Goal: Task Accomplishment & Management: Use online tool/utility

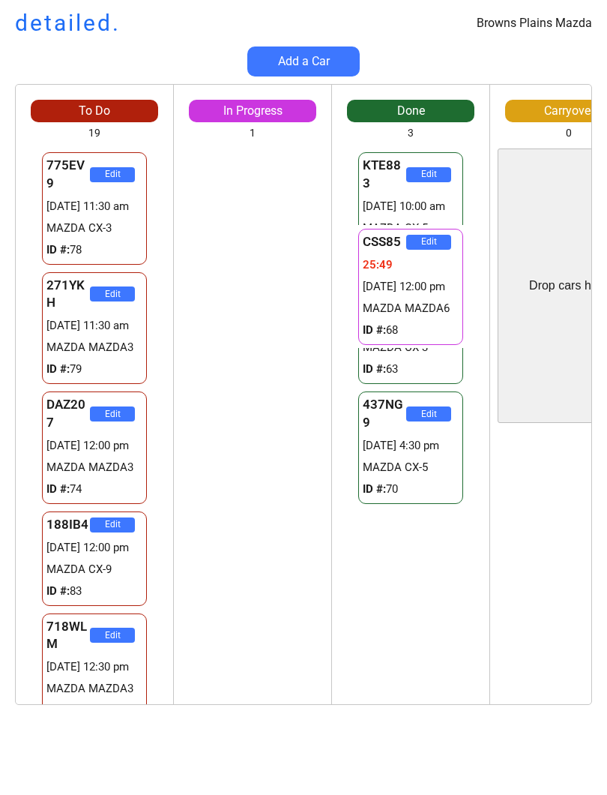
click at [606, 469] on html "Browns Plains Mazda detailed. Add a Car To Do 19 Drop cars here 775EV9 Edit 292…" at bounding box center [303, 397] width 607 height 795
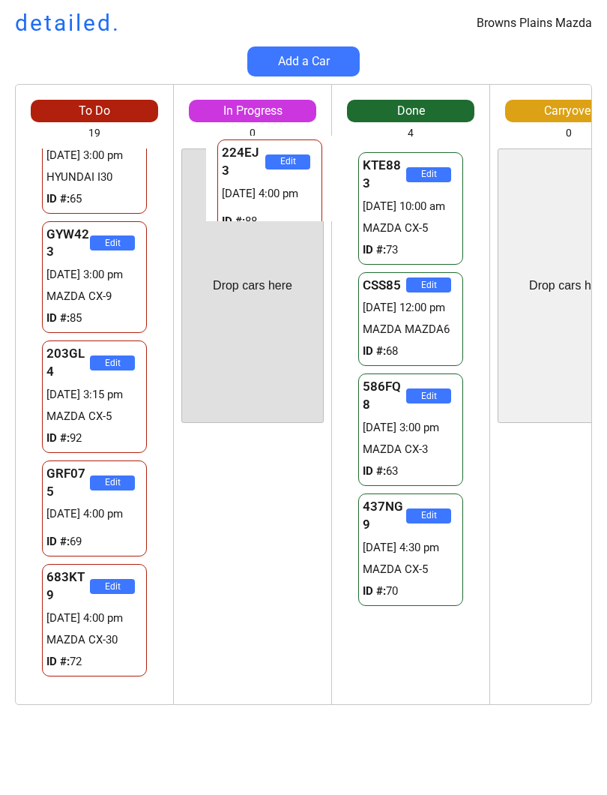
scroll to position [1457, 0]
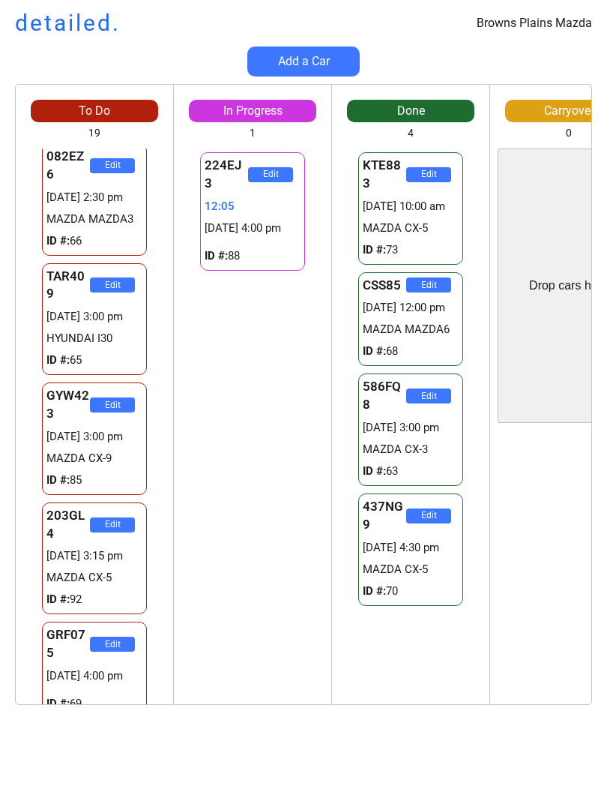
click at [0, 224] on div "To Do 19 Drop cars here 775EV9 Edit 29273752:47 [DATE] 11:30 am MAZDA CX-3 ID #…" at bounding box center [303, 402] width 607 height 636
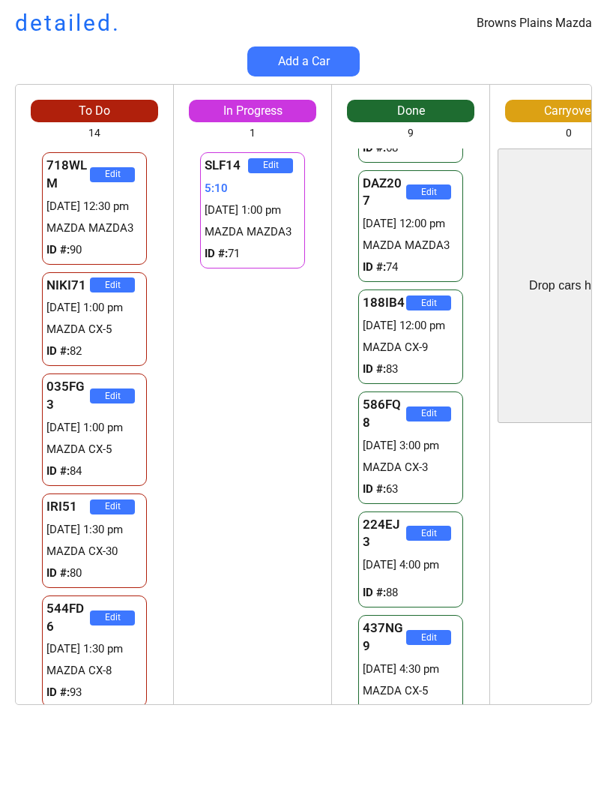
scroll to position [0, 0]
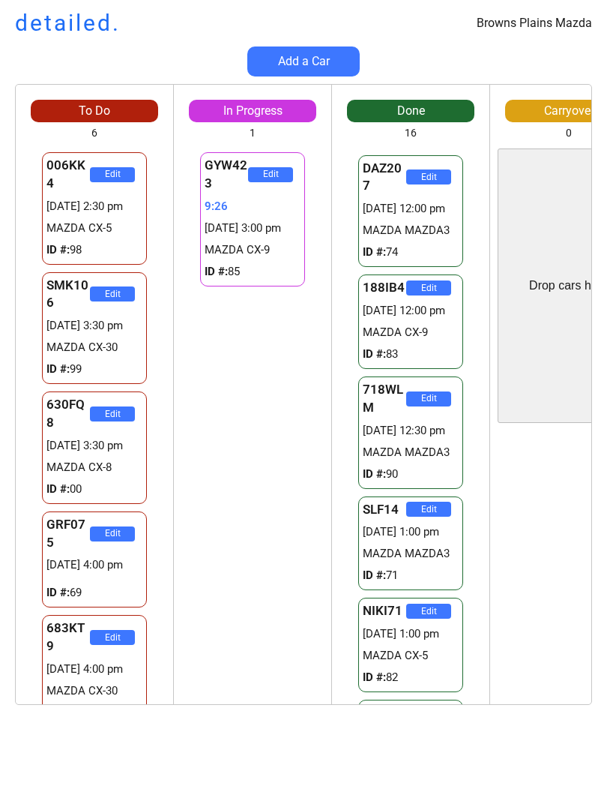
click at [600, 753] on div "Browns Plains Mazda detailed. Add a Car To Do 6 Drop cars here 006KK4 Edit 2927…" at bounding box center [303, 397] width 607 height 795
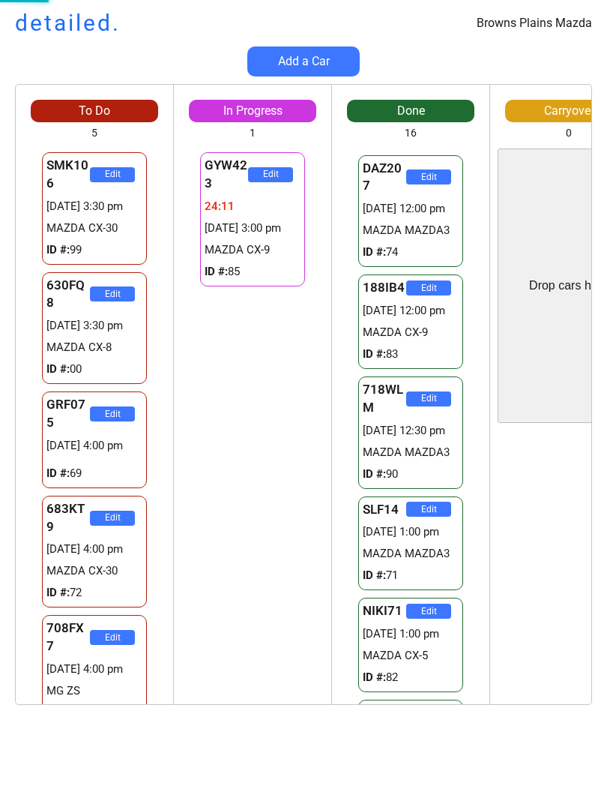
scroll to position [49, 0]
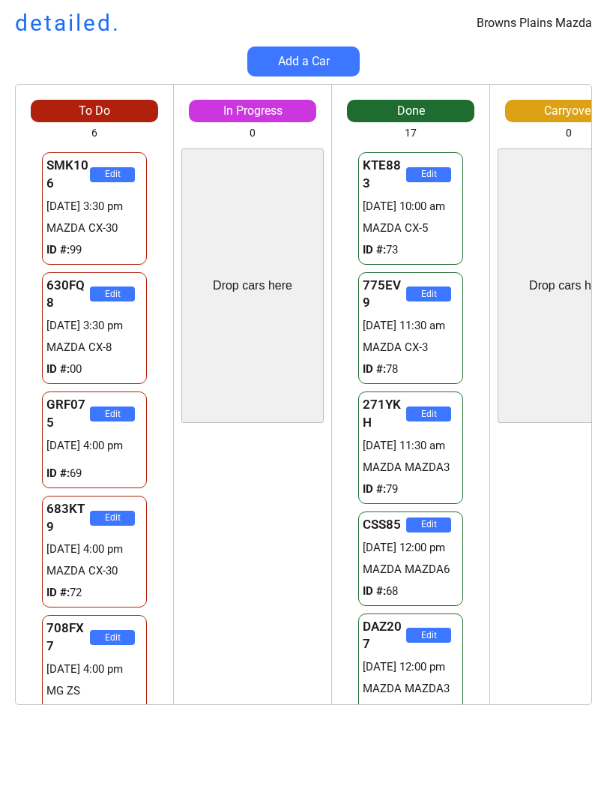
click at [603, 642] on div "To Do 6 Drop cars here SMK106 Edit [DATE] 3:30 pm MAZDA CX-30 ID #: 99 630FQ8 E…" at bounding box center [303, 402] width 607 height 636
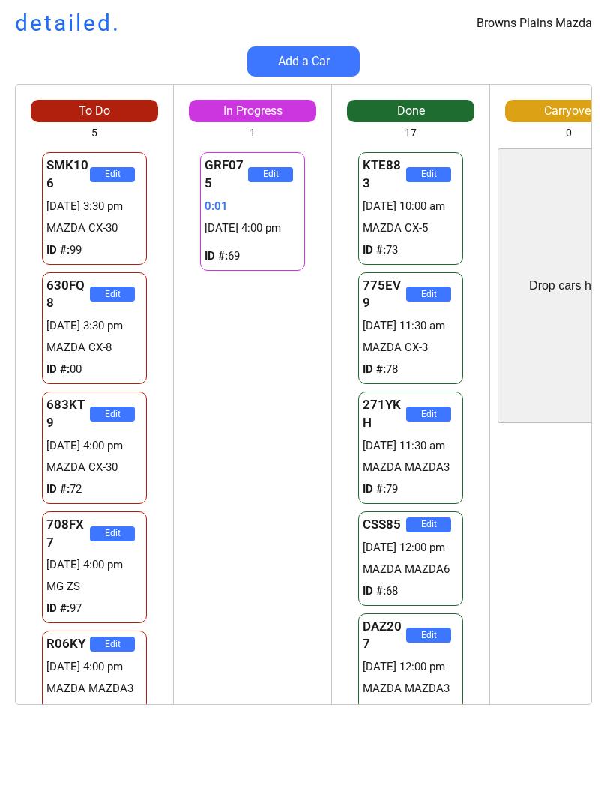
click at [341, 789] on div "Browns Plains Mazda detailed. Add a Car To Do 5 Drop cars here SMK106 Edit [DAT…" at bounding box center [303, 397] width 607 height 795
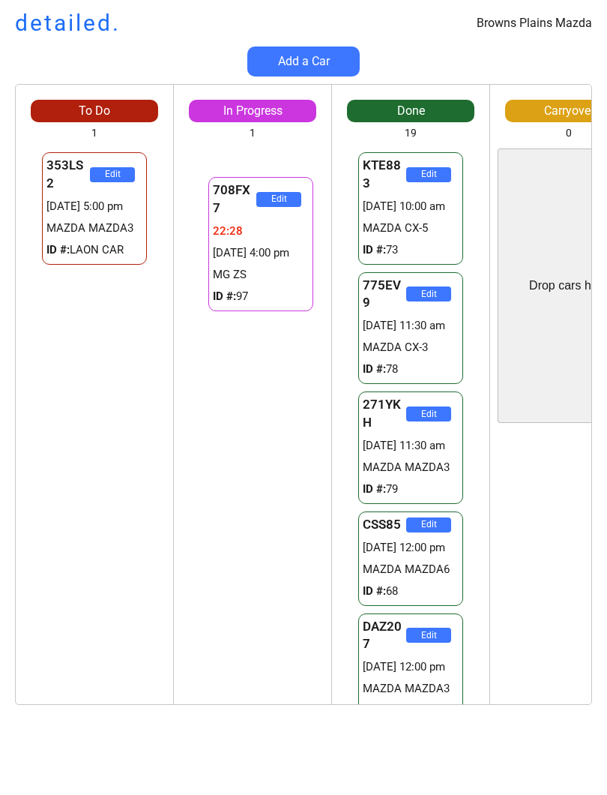
click at [195, 445] on div "708FX7 Edit 22:31 [DATE] 4:00 pm MG ZS ID #: 97" at bounding box center [252, 425] width 157 height 555
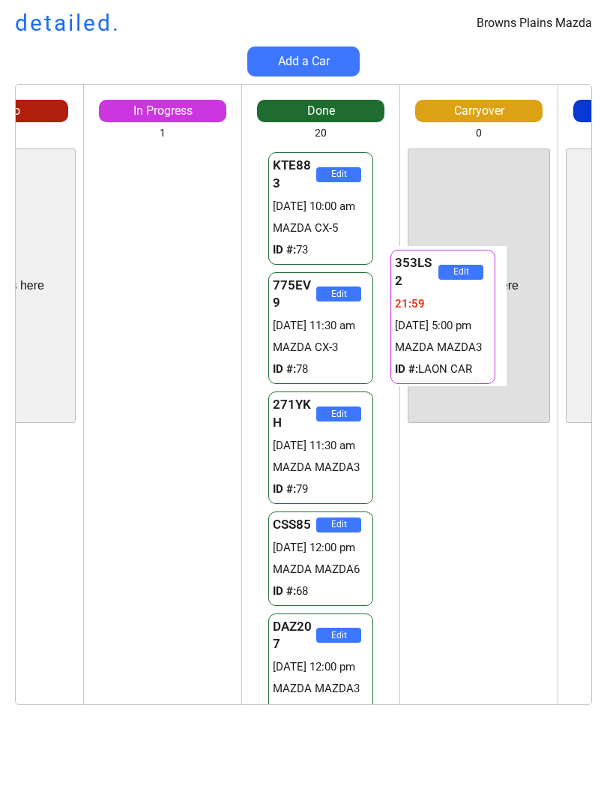
scroll to position [0, 97]
